Goal: Use online tool/utility: Use online tool/utility

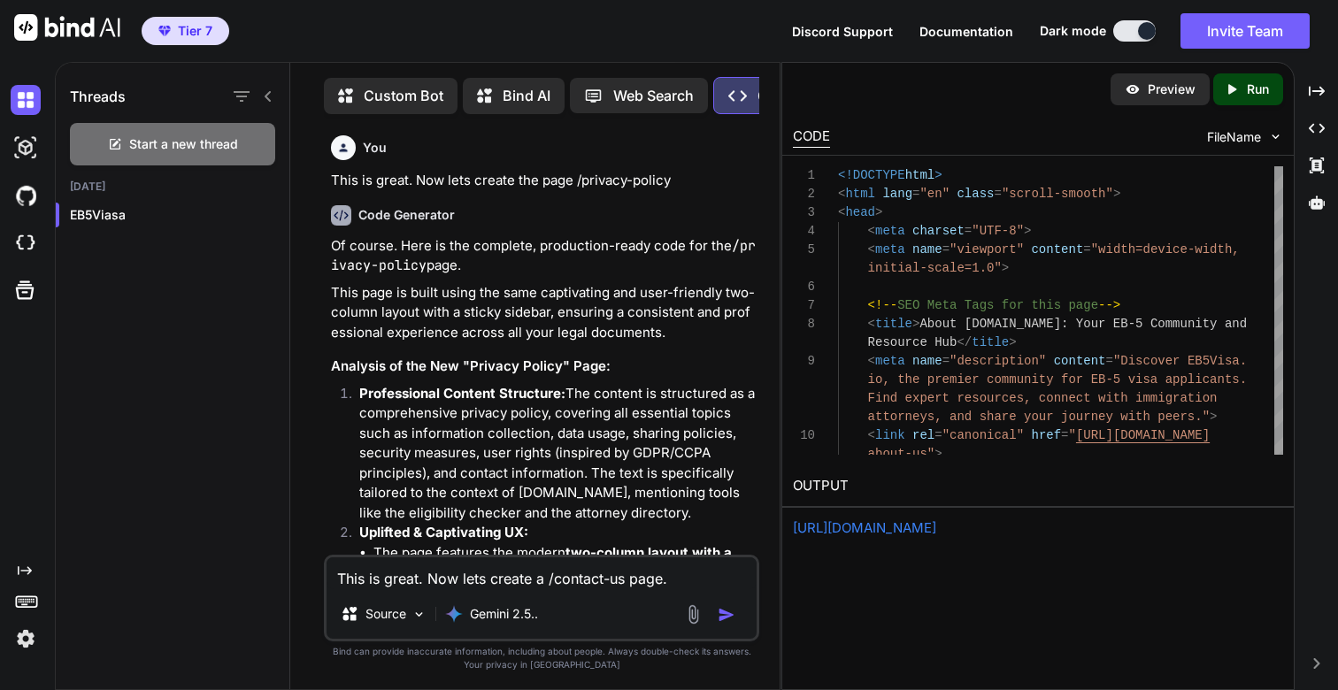
type textarea "This is great. Now lets create a /contact-us page."
type textarea "x"
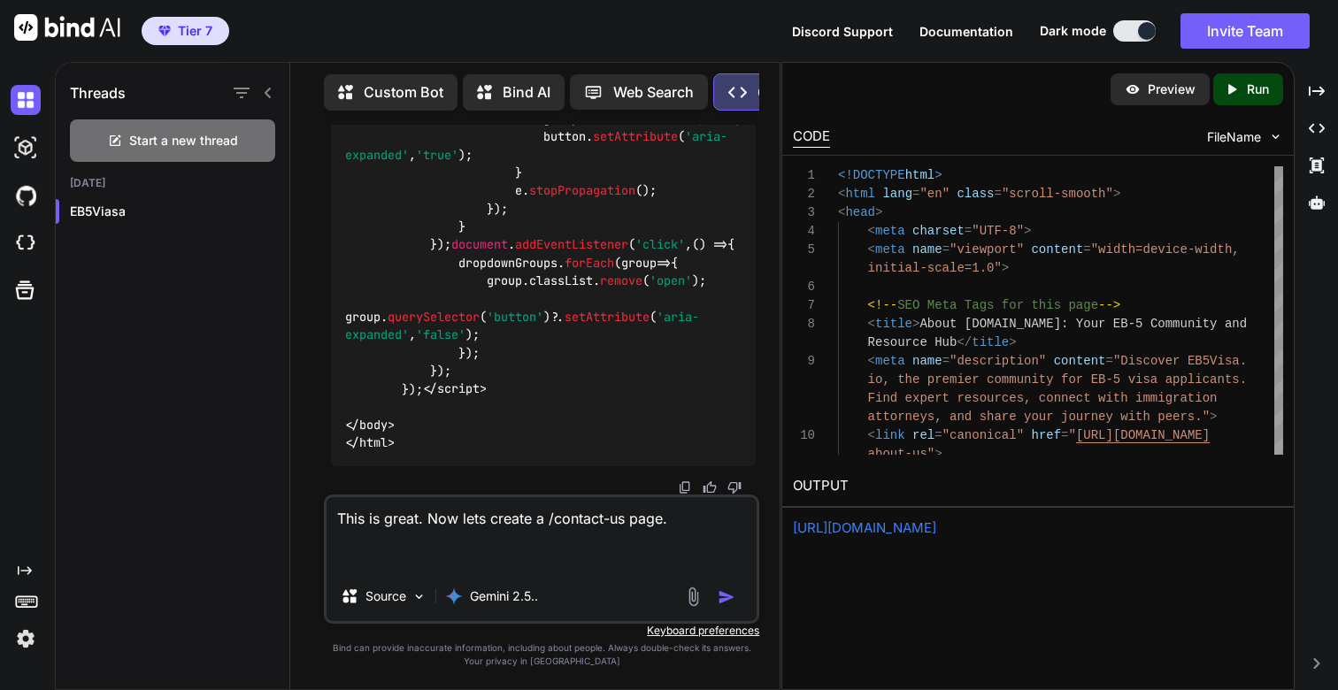
paste textarea "1) Ask me clarifying questions until you're 95% confident you can complete the …"
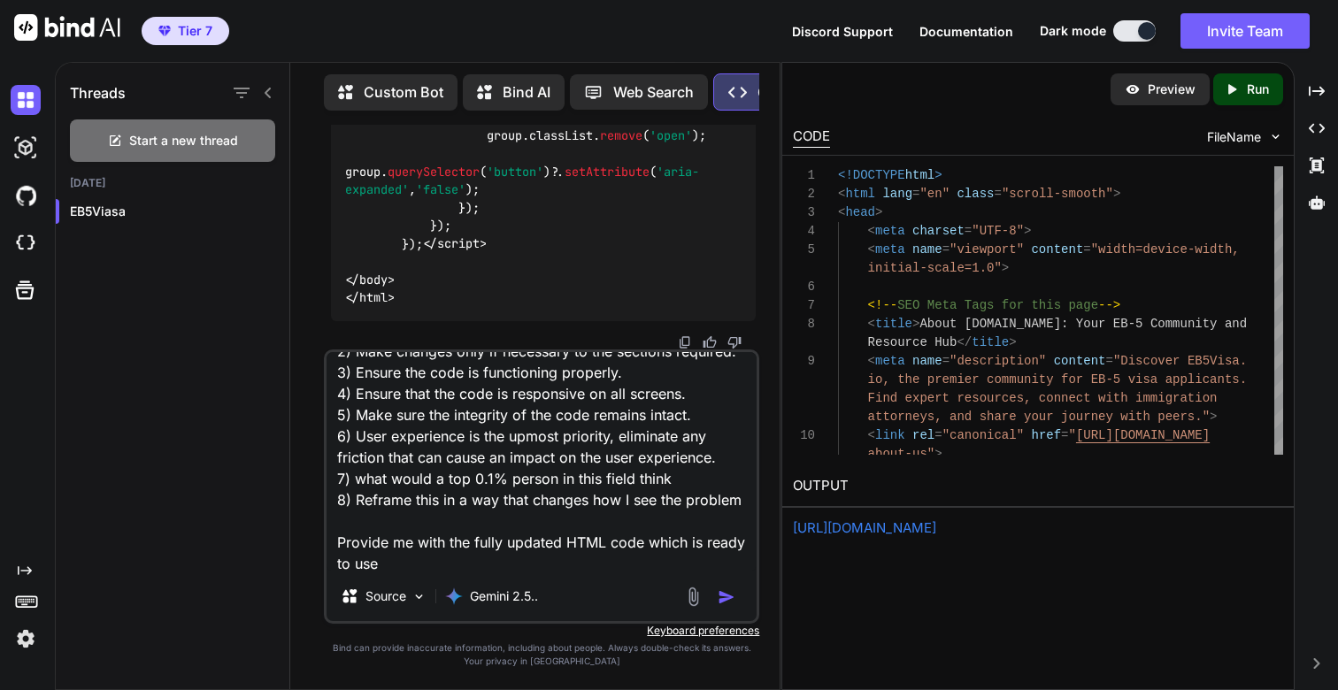
scroll to position [0, 0]
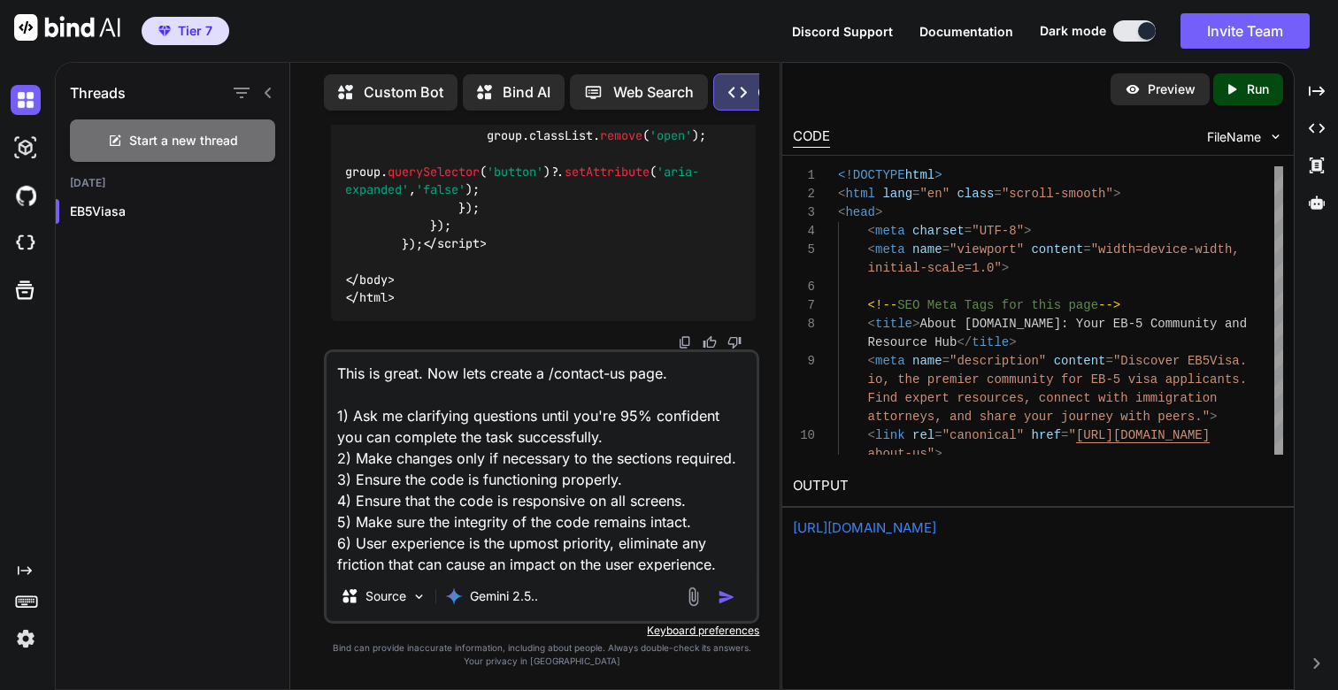
click at [704, 377] on textarea "This is great. Now lets create a /contact-us page. 1) Ask me clarifying questio…" at bounding box center [542, 462] width 430 height 220
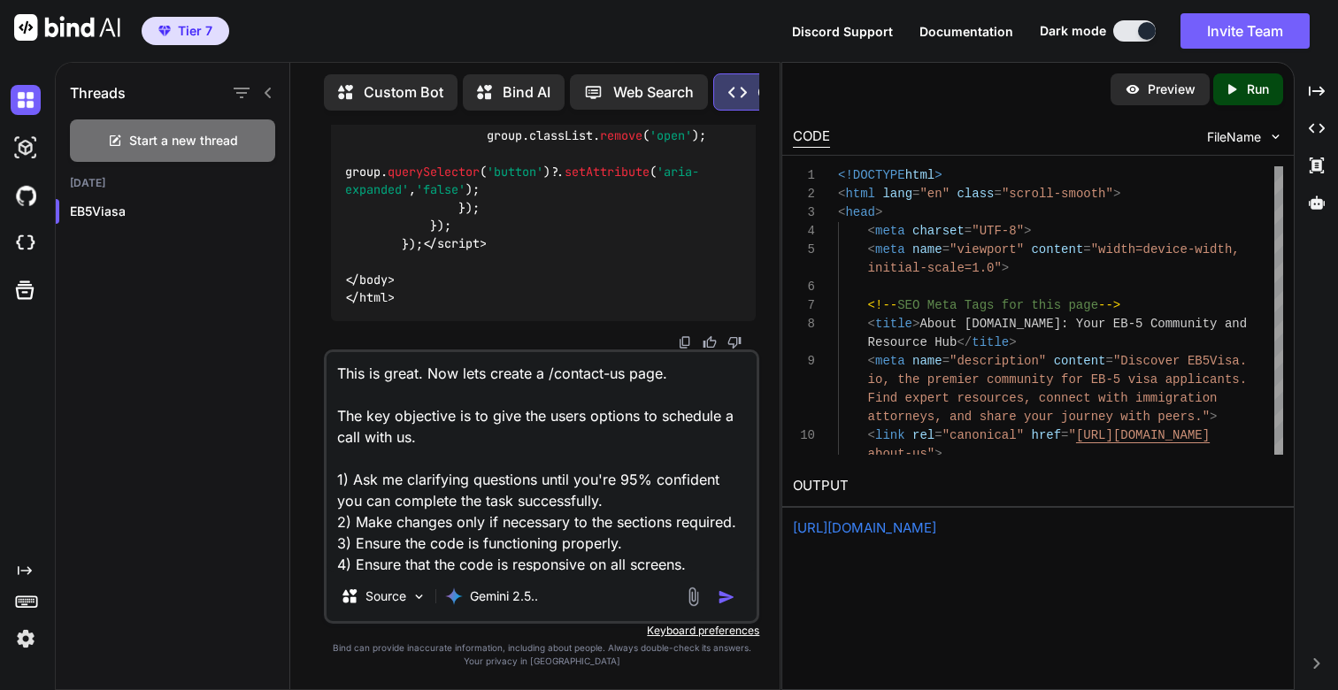
scroll to position [4, 0]
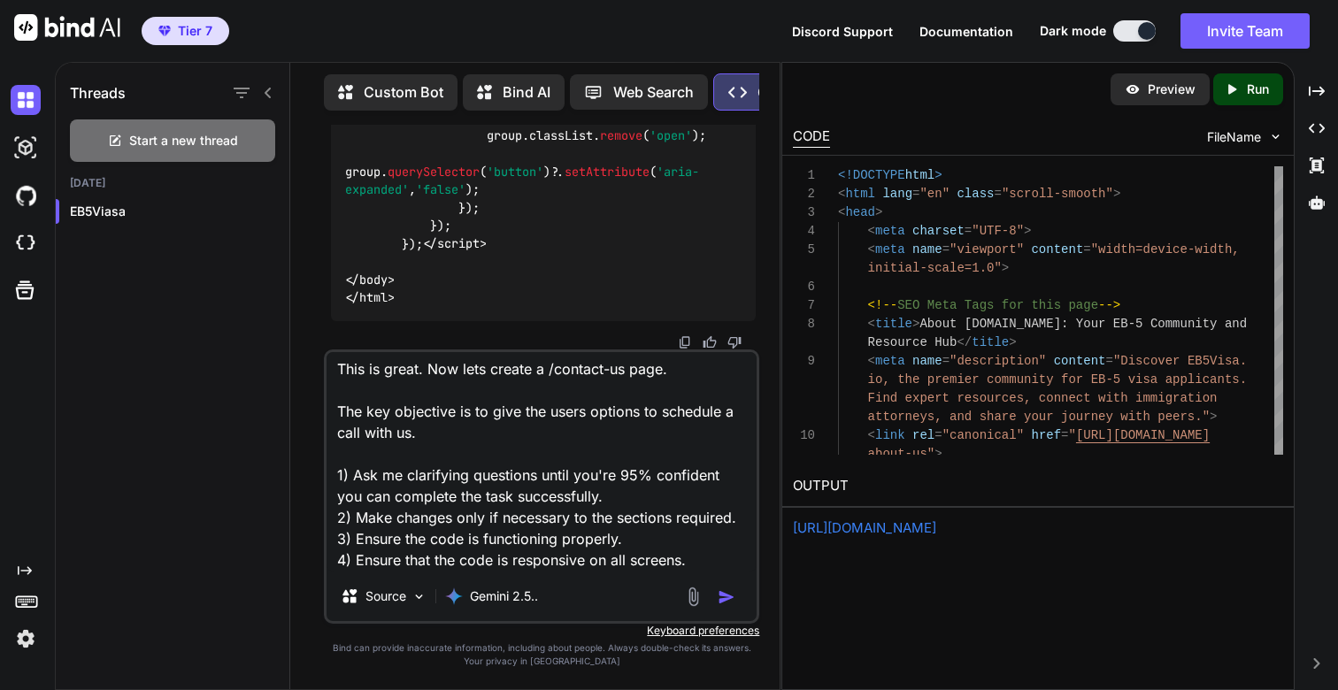
click at [640, 486] on textarea "This is great. Now lets create a /contact-us page. The key objective is to give…" at bounding box center [542, 462] width 430 height 220
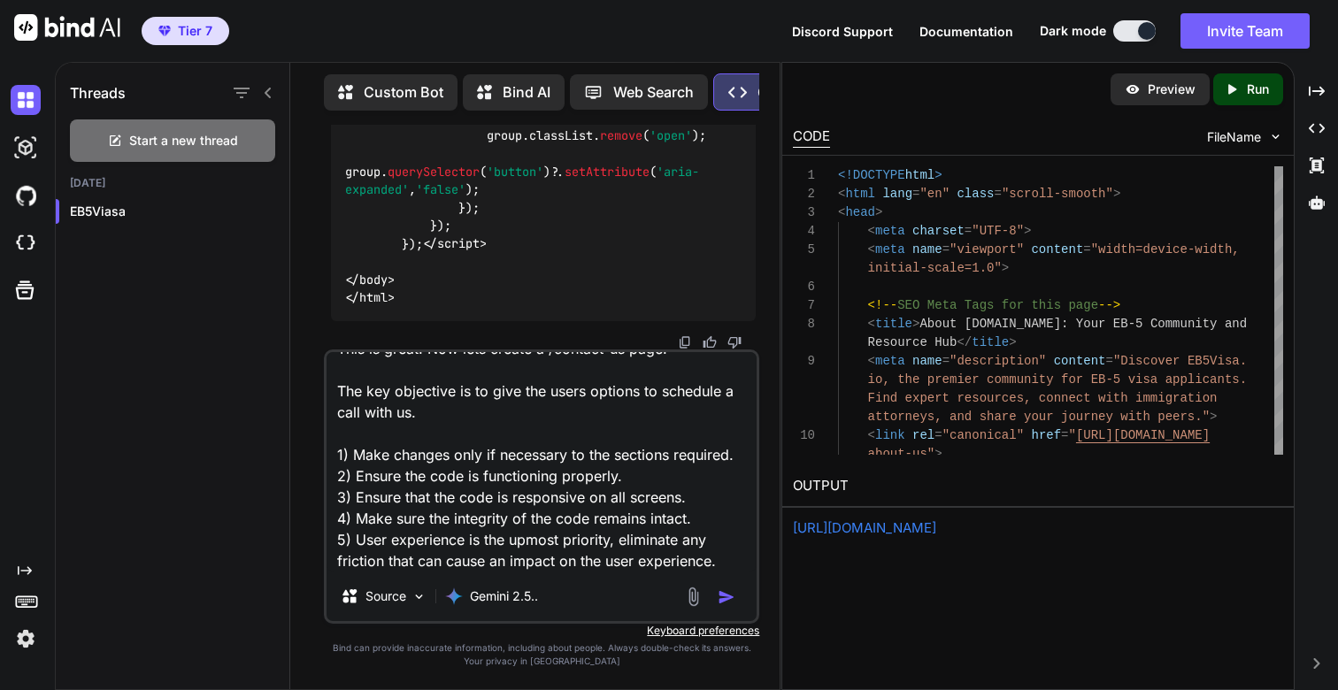
scroll to position [46, 0]
type textarea "This is great. Now lets create a /contact-us page. The key objective is to give…"
click at [724, 598] on img "button" at bounding box center [727, 598] width 18 height 18
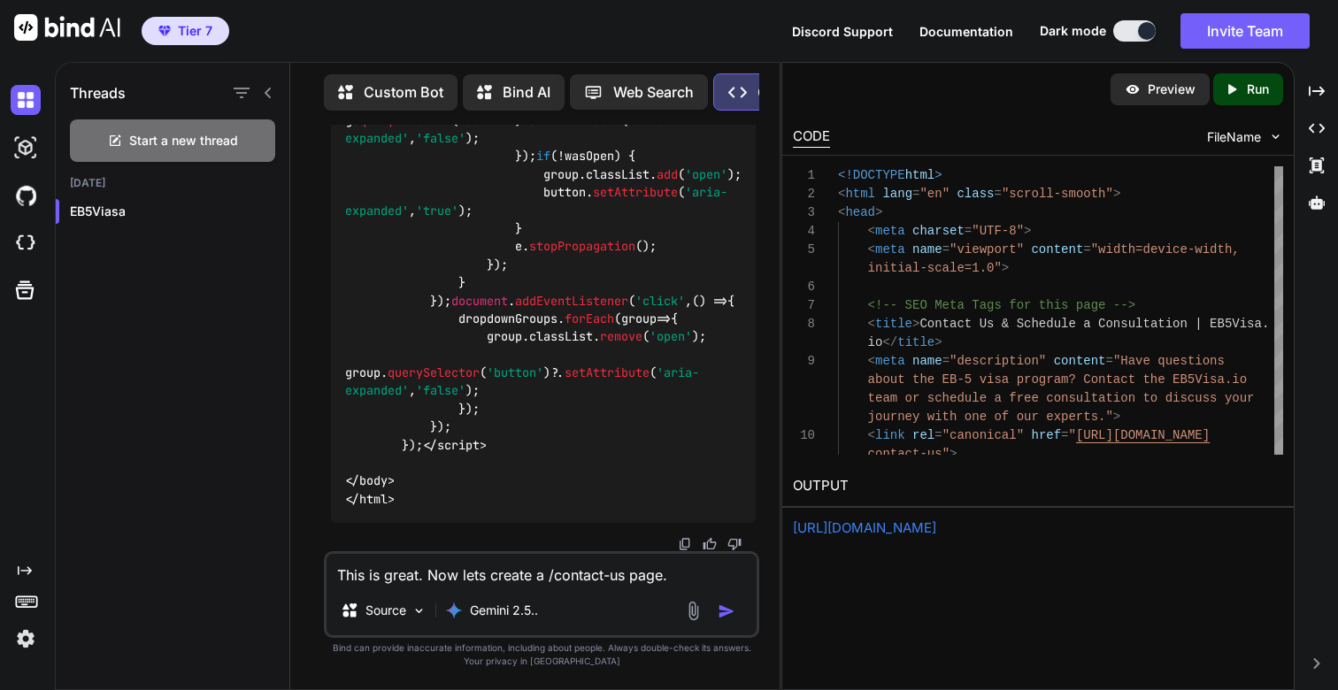
scroll to position [98201, 0]
click at [1255, 92] on p "Run" at bounding box center [1258, 90] width 22 height 18
click at [894, 534] on link "[URL][DOMAIN_NAME]" at bounding box center [864, 528] width 143 height 17
